Goal: Task Accomplishment & Management: Manage account settings

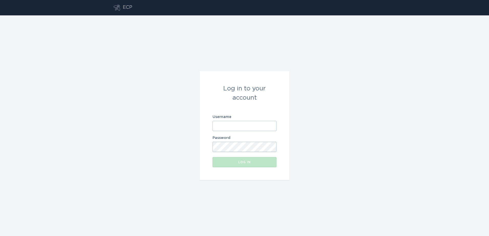
click at [242, 129] on input "Username" at bounding box center [245, 126] width 64 height 10
type input "[PERSON_NAME][EMAIL_ADDRESS][PERSON_NAME][DOMAIN_NAME]"
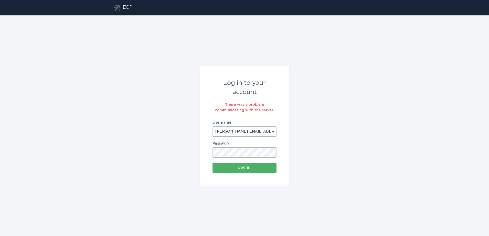
click at [249, 166] on div "Log in" at bounding box center [244, 167] width 59 height 3
click at [263, 132] on input "[PERSON_NAME][EMAIL_ADDRESS][PERSON_NAME][DOMAIN_NAME]" at bounding box center [245, 132] width 64 height 10
type input "[PERSON_NAME][EMAIL_ADDRESS][PERSON_NAME][DOMAIN_NAME]"
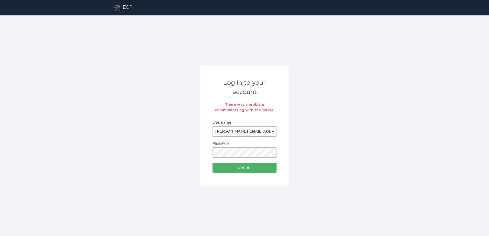
click at [255, 167] on div "Log in" at bounding box center [244, 167] width 59 height 3
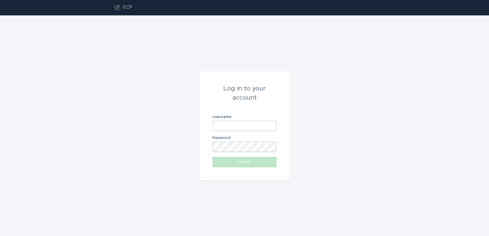
click at [238, 125] on input "Username" at bounding box center [245, 126] width 64 height 10
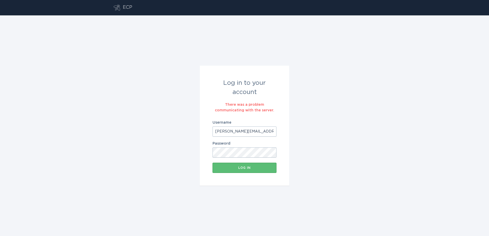
click at [242, 129] on input "[PERSON_NAME][EMAIL_ADDRESS][PERSON_NAME][DOMAIN_NAME]" at bounding box center [245, 132] width 64 height 10
click at [236, 131] on input "[PERSON_NAME][EMAIL_ADDRESS][PERSON_NAME][DOMAIN_NAME]" at bounding box center [245, 132] width 64 height 10
type input "[PERSON_NAME][EMAIL_ADDRESS][DOMAIN_NAME]"
click at [213, 163] on button "Log in" at bounding box center [245, 168] width 64 height 10
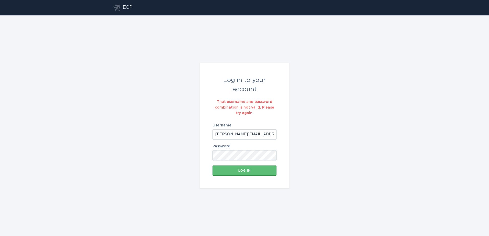
drag, startPoint x: 259, startPoint y: 135, endPoint x: 228, endPoint y: 136, distance: 31.2
click at [228, 136] on input "[PERSON_NAME][EMAIL_ADDRESS][DOMAIN_NAME]" at bounding box center [245, 134] width 64 height 10
type input "[PERSON_NAME][EMAIL_ADDRESS][DOMAIN_NAME]"
click at [238, 170] on div "Log in" at bounding box center [244, 170] width 59 height 3
drag, startPoint x: 220, startPoint y: 164, endPoint x: 223, endPoint y: 163, distance: 2.8
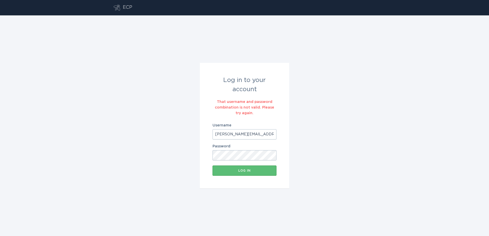
click at [220, 164] on form "Log in to your account That username and password combination is not valid. Ple…" at bounding box center [245, 126] width 90 height 126
drag, startPoint x: 266, startPoint y: 134, endPoint x: 176, endPoint y: 133, distance: 90.8
click at [176, 133] on div "Log in to your account That username and password combination is not valid. Ple…" at bounding box center [244, 125] width 489 height 221
click at [365, 83] on div "Log in to your account That username and password combination is not valid. Ple…" at bounding box center [244, 125] width 489 height 221
click at [133, 69] on div "Log in to your account That username and password combination is not valid. Ple…" at bounding box center [244, 125] width 489 height 221
